Goal: Task Accomplishment & Management: Manage account settings

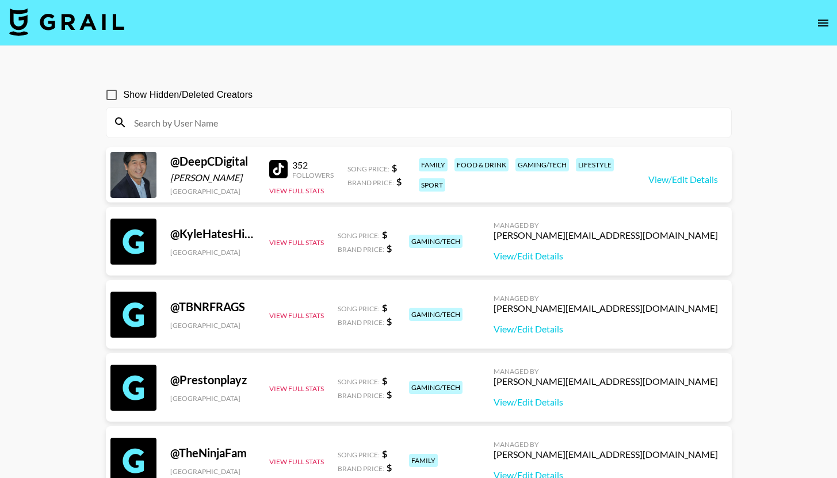
click at [77, 33] on img at bounding box center [66, 22] width 115 height 28
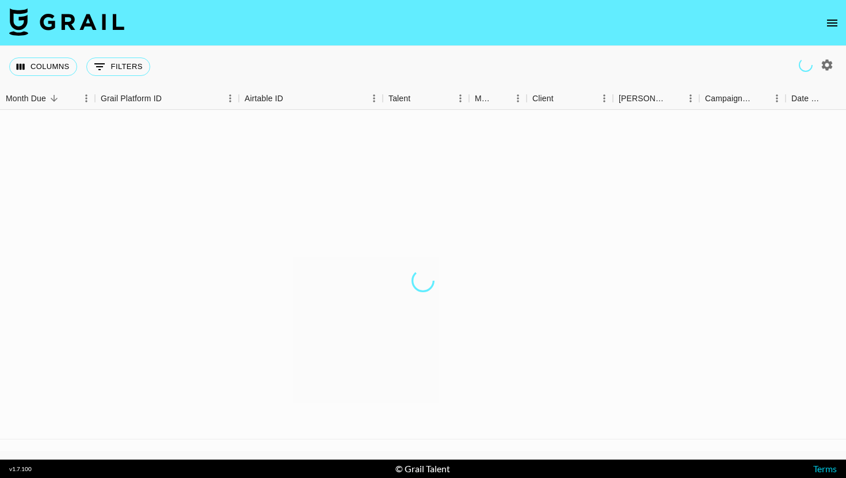
click at [105, 25] on img at bounding box center [66, 22] width 115 height 28
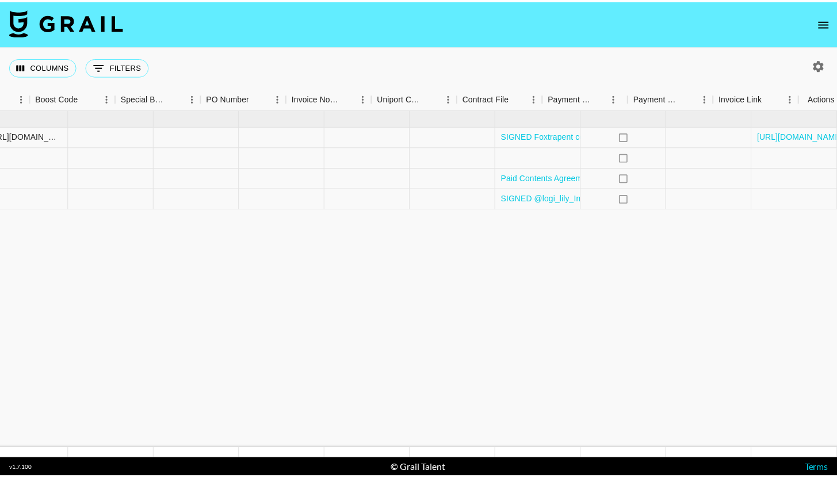
scroll to position [0, 1596]
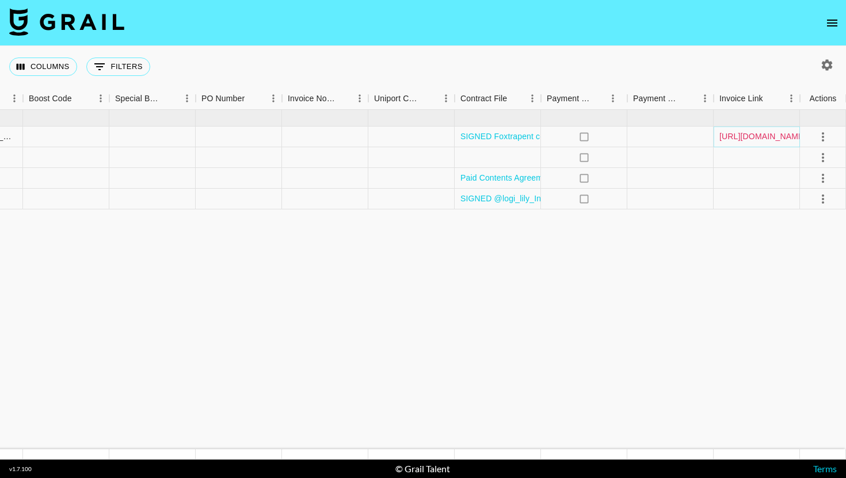
click at [775, 137] on link "[URL][DOMAIN_NAME]" at bounding box center [762, 137] width 87 height 12
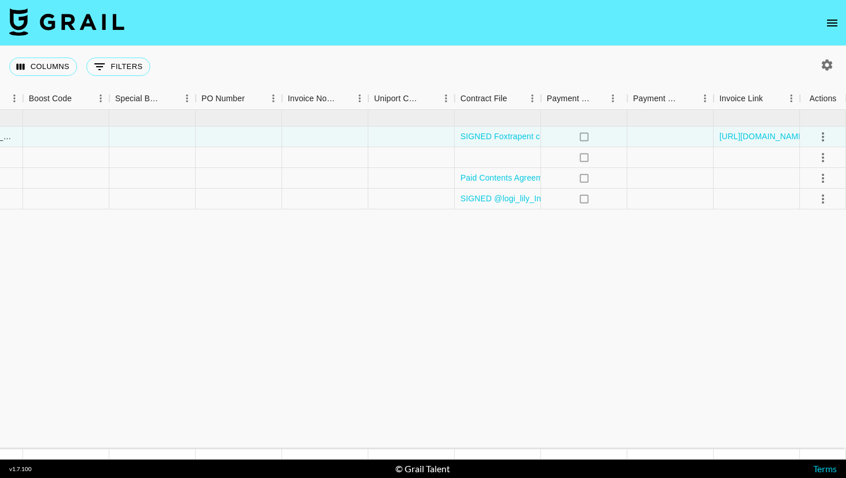
click at [833, 25] on icon "open drawer" at bounding box center [832, 23] width 10 height 7
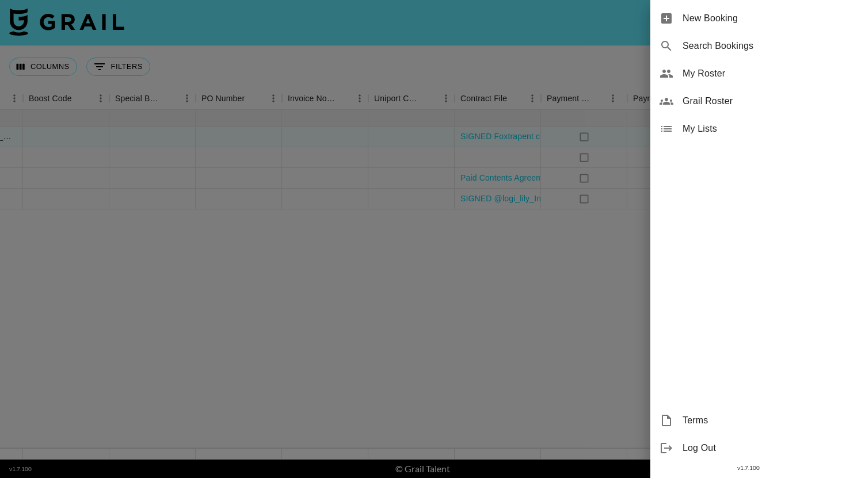
click at [728, 72] on span "My Roster" at bounding box center [759, 74] width 154 height 14
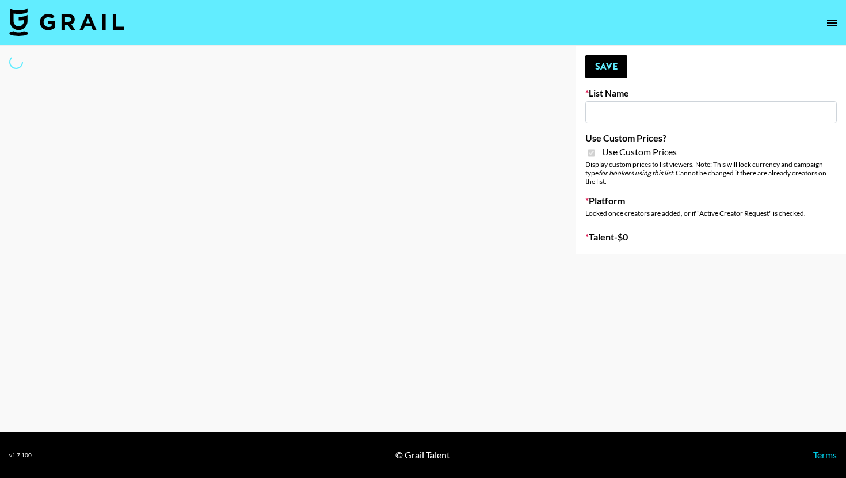
type input "Content Labs for Govee's TV Backlight 3."
checkbox input "true"
select select "Brand"
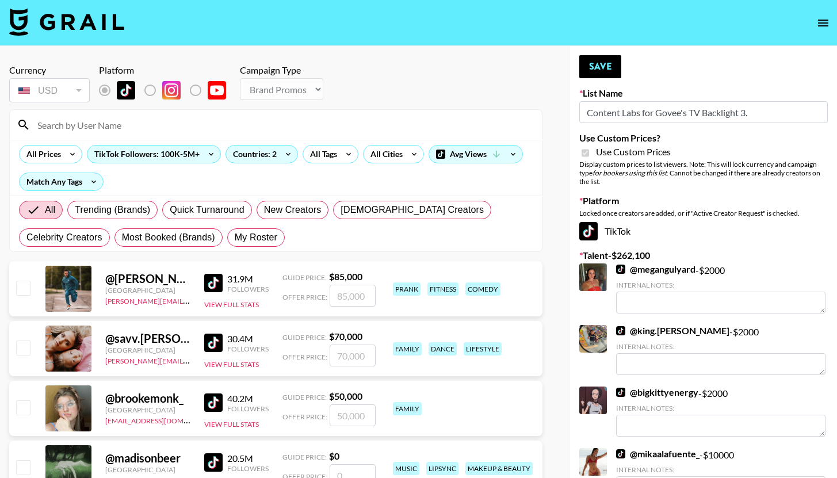
click at [190, 134] on div at bounding box center [276, 125] width 532 height 30
click at [190, 126] on input at bounding box center [282, 125] width 505 height 18
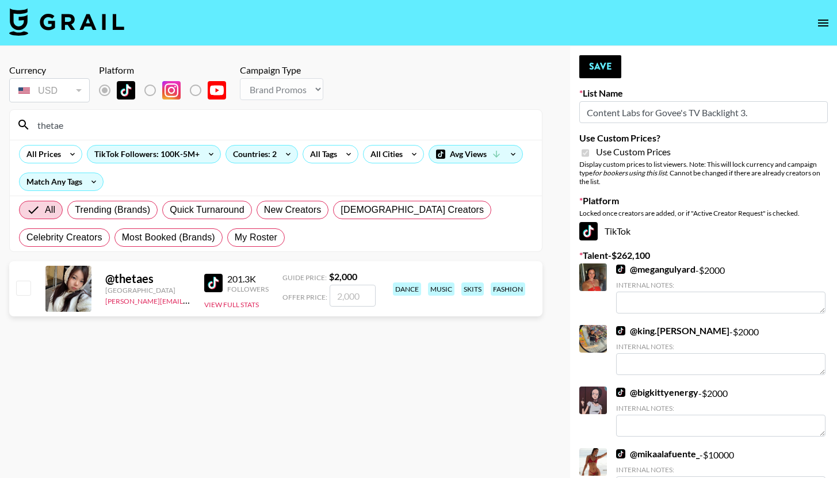
type input "thetae"
click at [14, 288] on div at bounding box center [23, 289] width 18 height 20
click at [17, 289] on input "checkbox" at bounding box center [23, 288] width 14 height 14
checkbox input "true"
type input "2000"
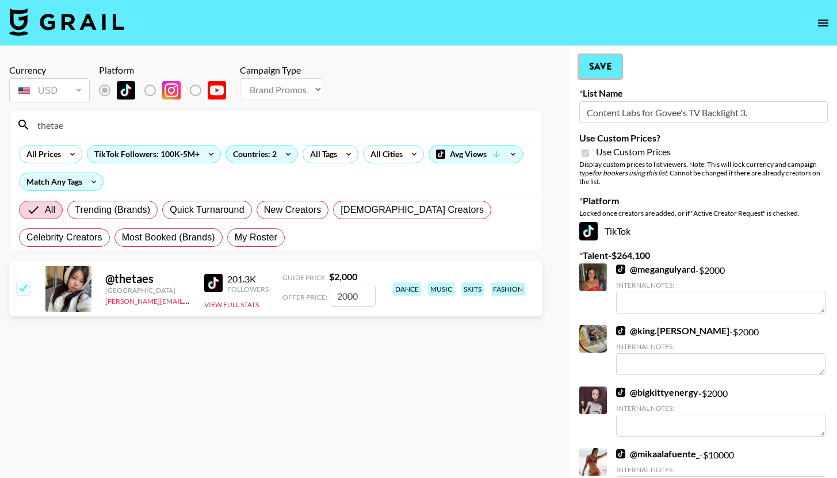
click at [591, 75] on button "Save" at bounding box center [600, 66] width 42 height 23
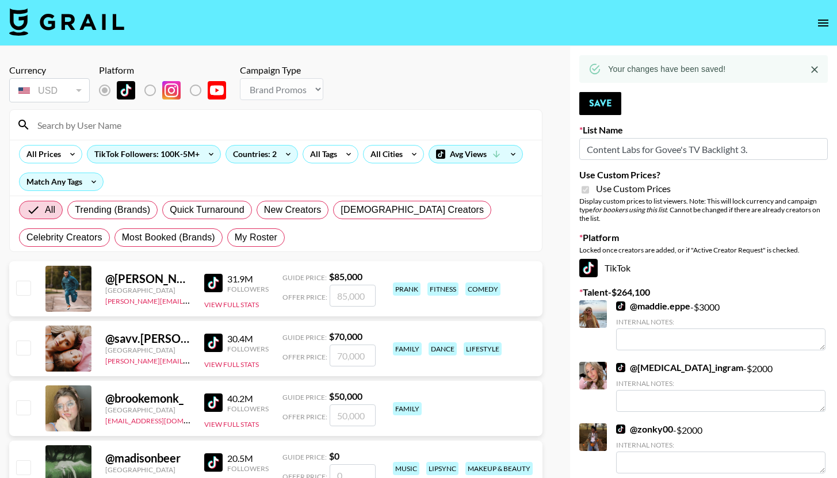
click at [205, 127] on input at bounding box center [282, 125] width 505 height 18
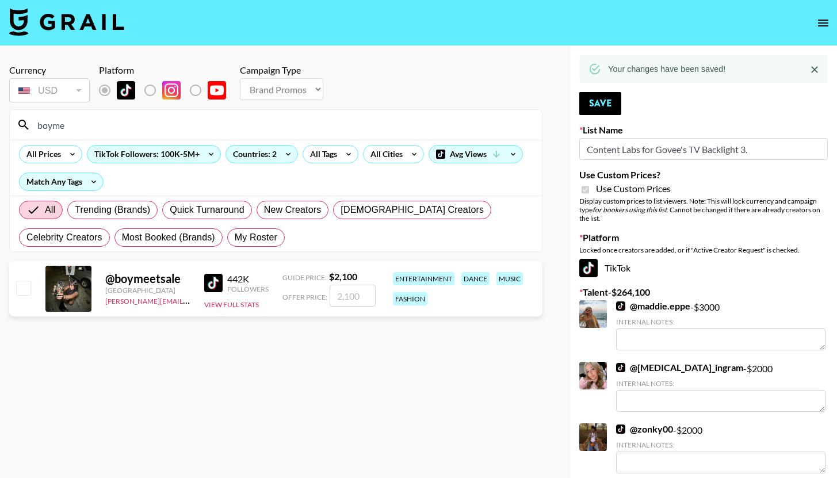
type input "boyme"
click at [21, 293] on input "checkbox" at bounding box center [23, 288] width 14 height 14
checkbox input "true"
type input "2100"
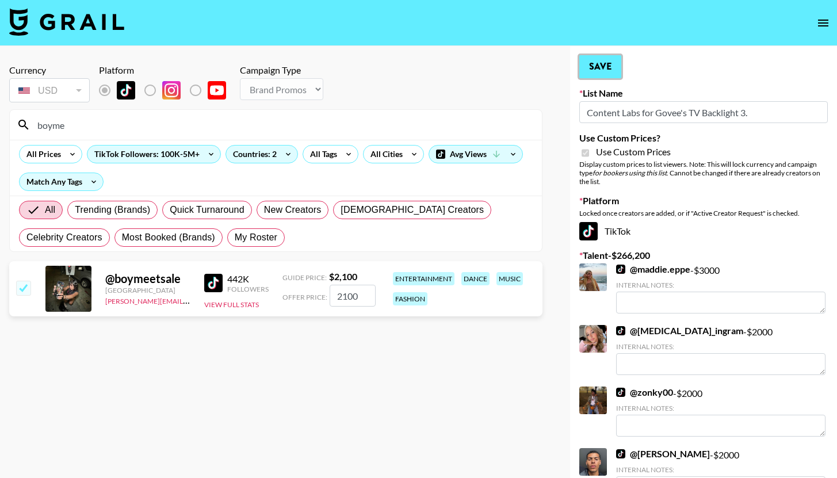
click at [615, 63] on button "Save" at bounding box center [600, 66] width 42 height 23
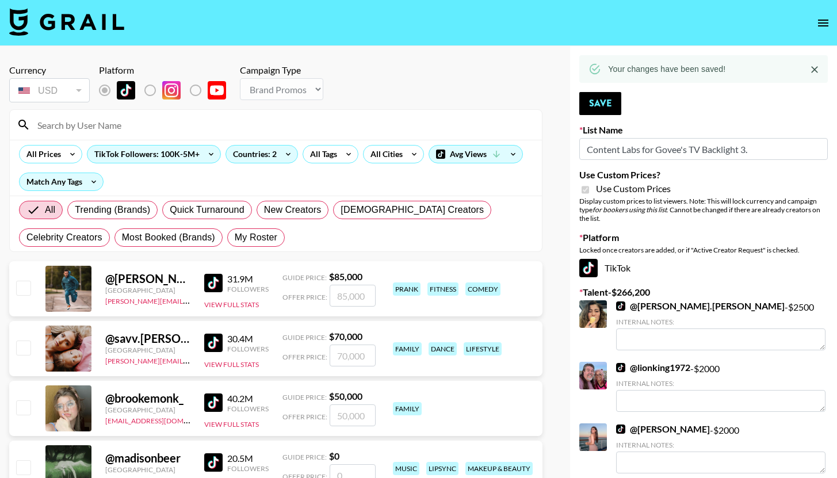
click at [189, 125] on input at bounding box center [282, 125] width 505 height 18
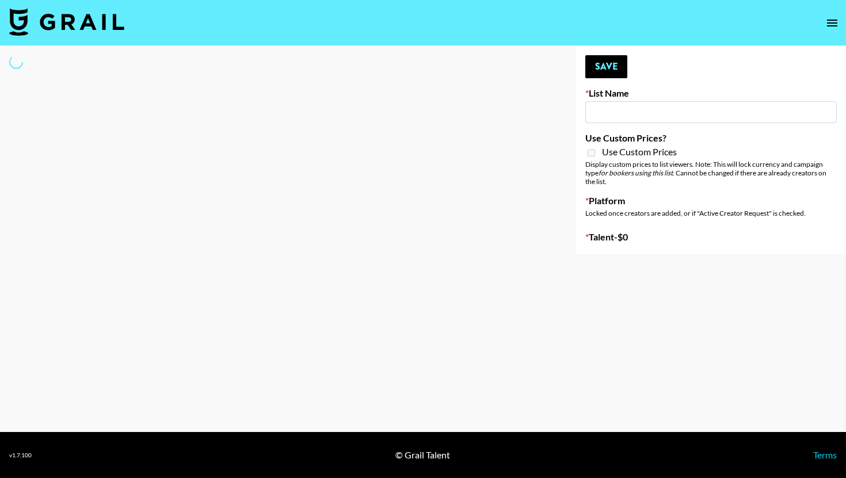
type input "[US_STATE] Fashion Week [DATE]"
select select "Song"
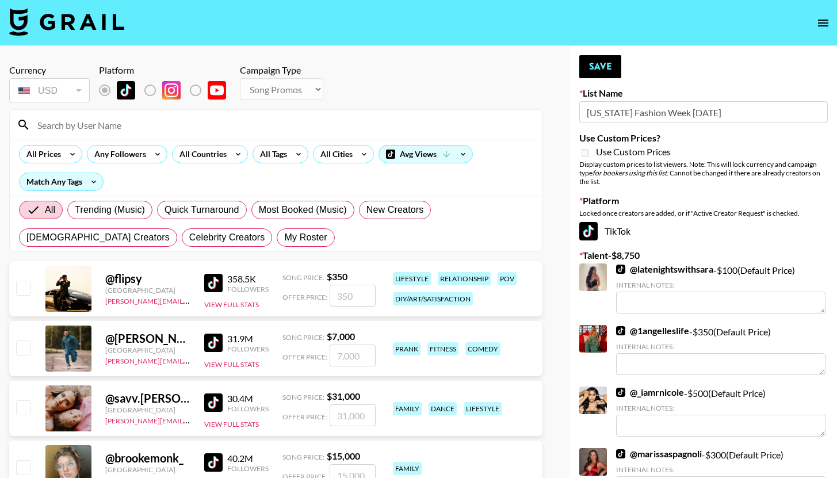
click at [211, 125] on input at bounding box center [282, 125] width 505 height 18
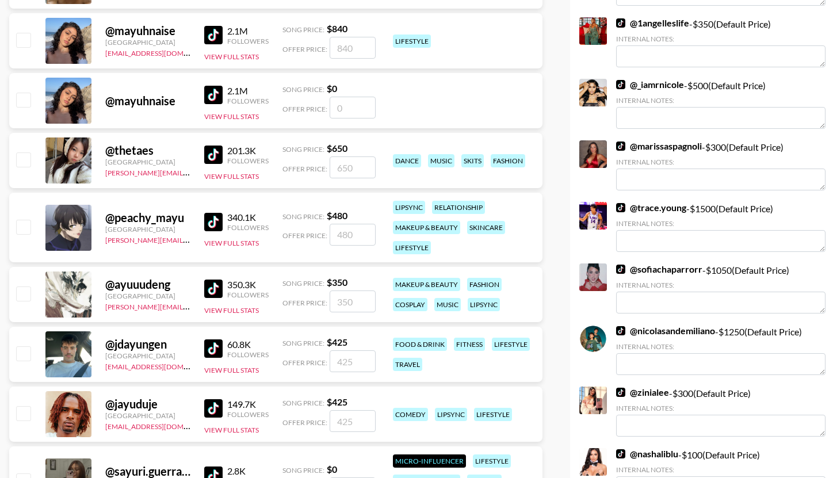
scroll to position [289, 0]
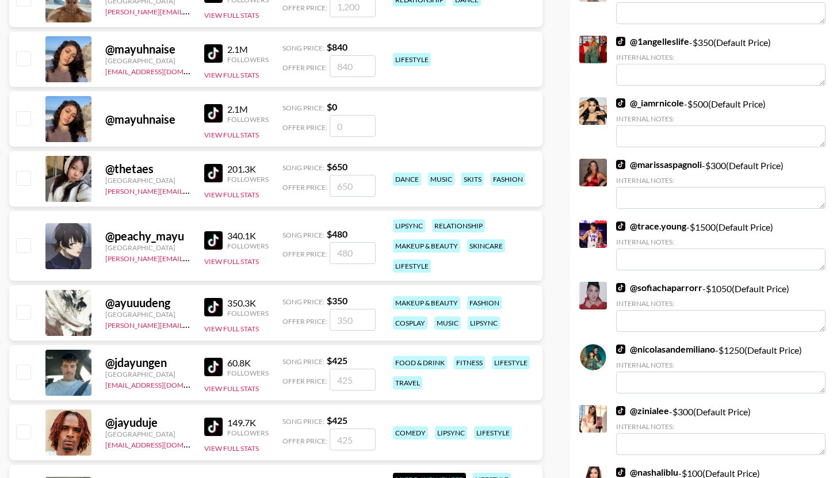
type input "ayu"
click at [24, 176] on input "checkbox" at bounding box center [23, 178] width 14 height 14
checkbox input "true"
type input "650"
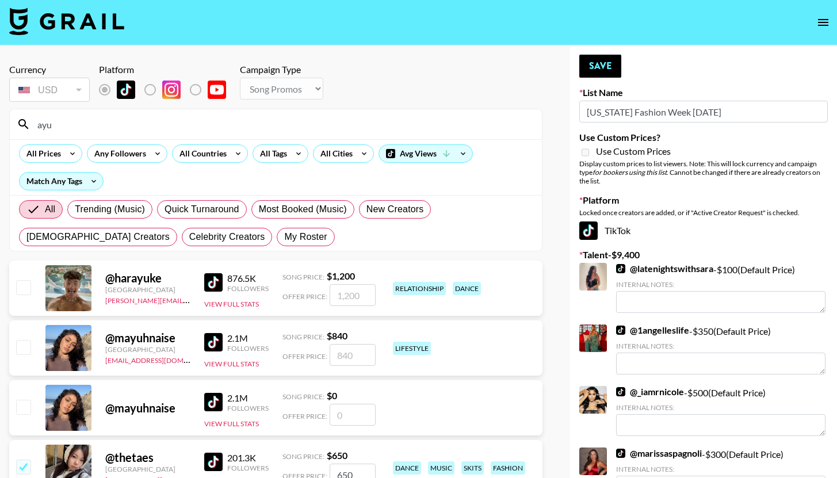
scroll to position [0, 0]
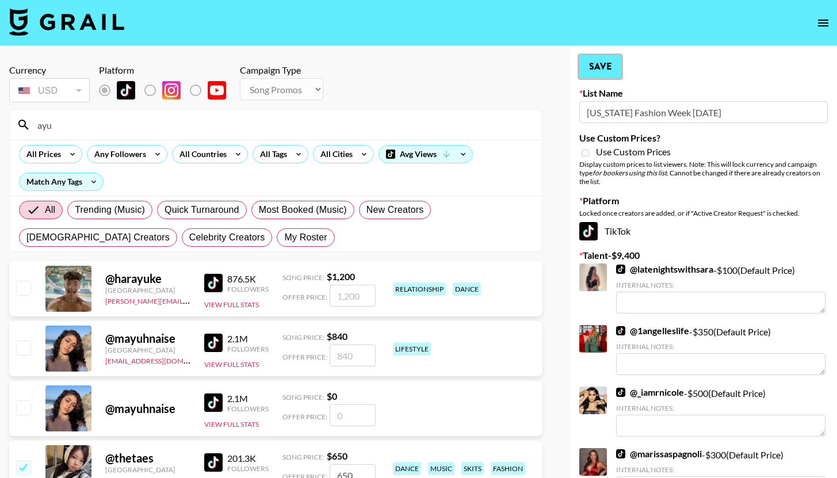
click at [613, 60] on button "Save" at bounding box center [600, 66] width 42 height 23
